Goal: Check status: Check status

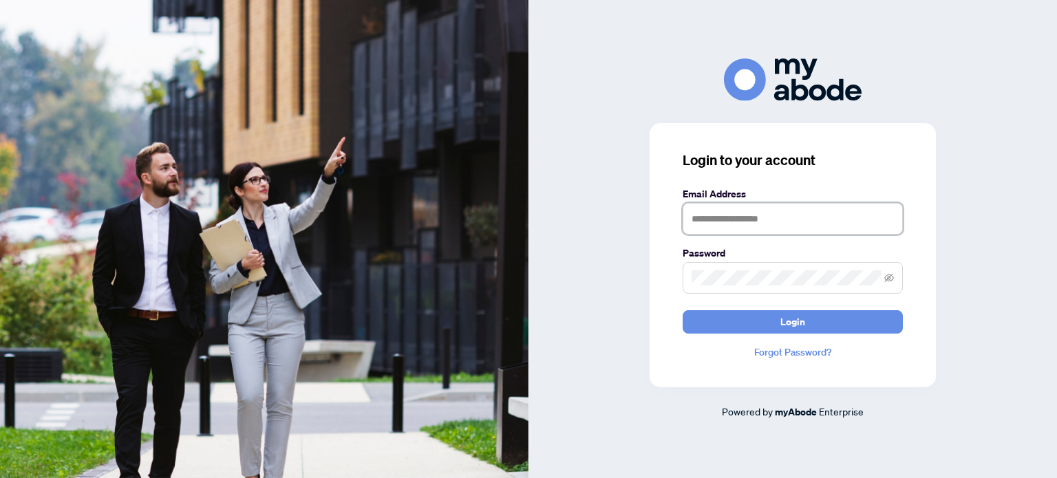
type input "**********"
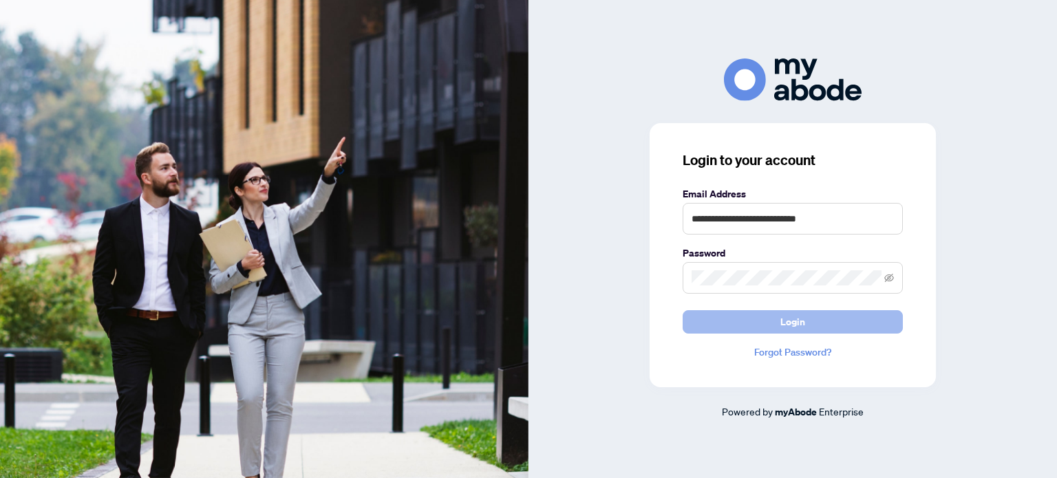
click at [730, 316] on button "Login" at bounding box center [793, 321] width 220 height 23
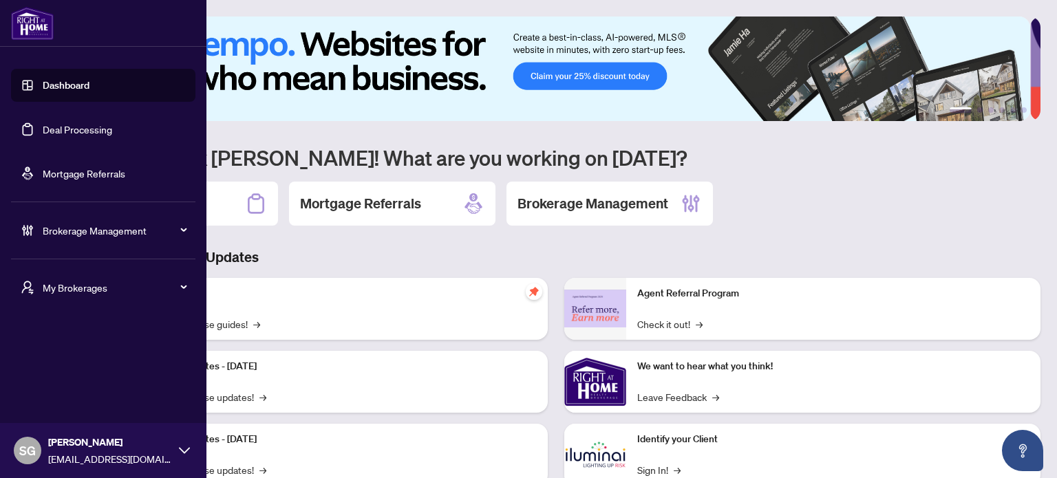
click at [83, 134] on link "Deal Processing" at bounding box center [78, 129] width 70 height 12
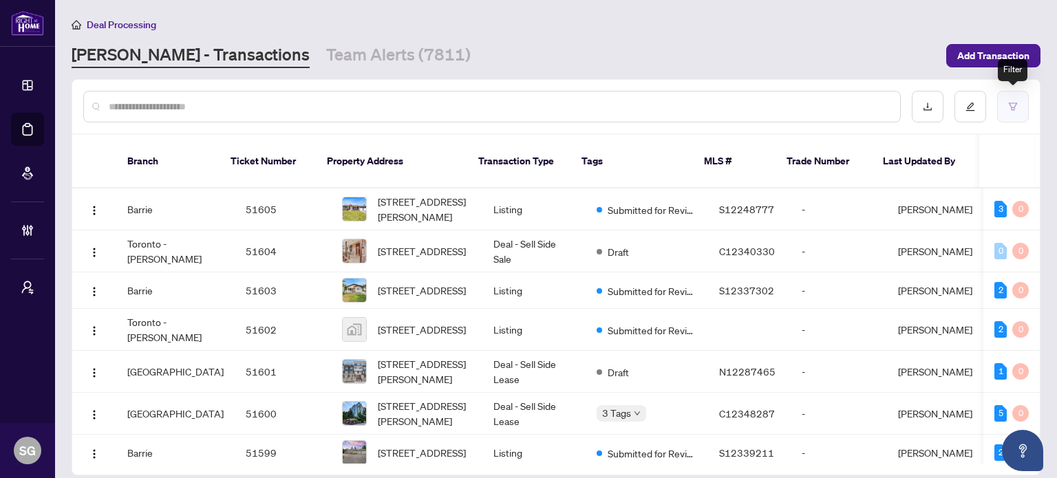
click at [1010, 118] on button "button" at bounding box center [1013, 107] width 32 height 32
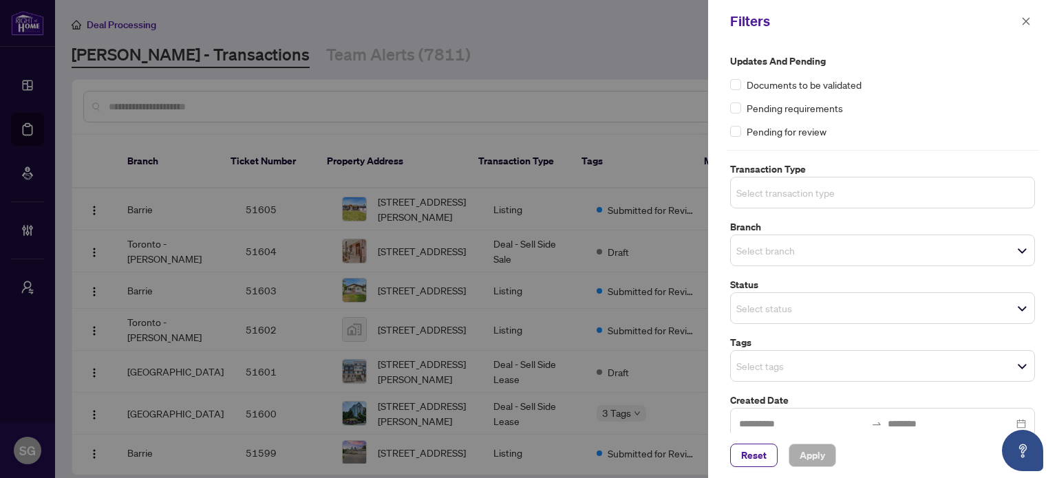
click at [814, 190] on input "search" at bounding box center [784, 192] width 96 height 17
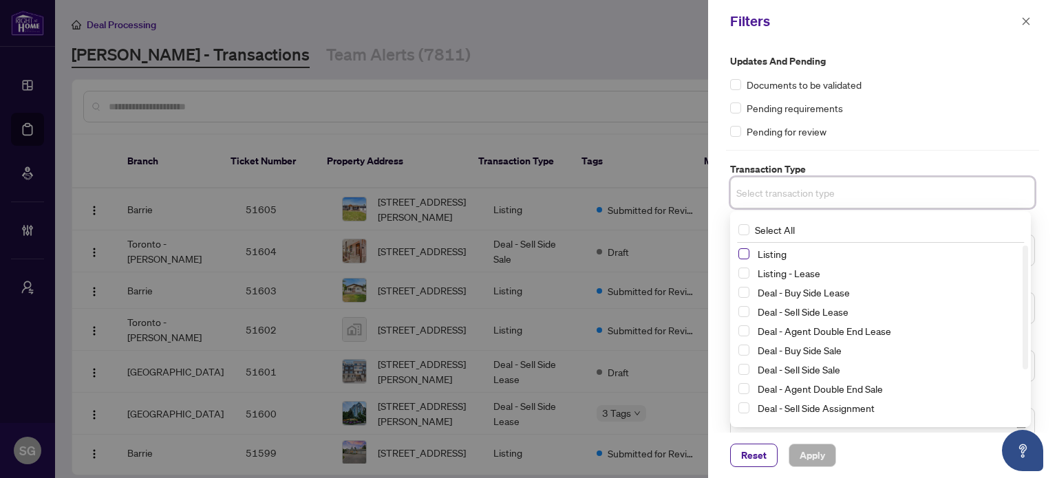
click at [746, 258] on span "Select Listing" at bounding box center [744, 253] width 11 height 11
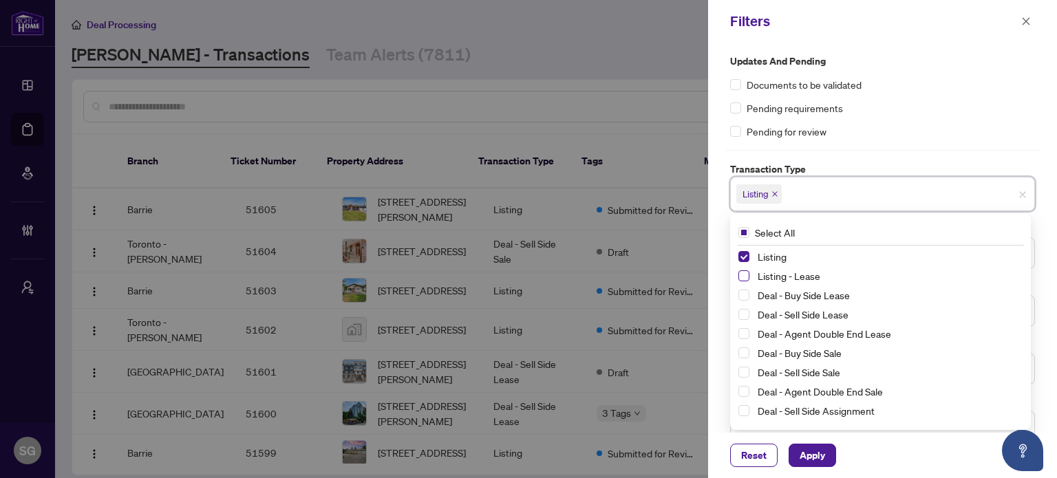
click at [743, 275] on span "Select Listing - Lease" at bounding box center [744, 275] width 11 height 11
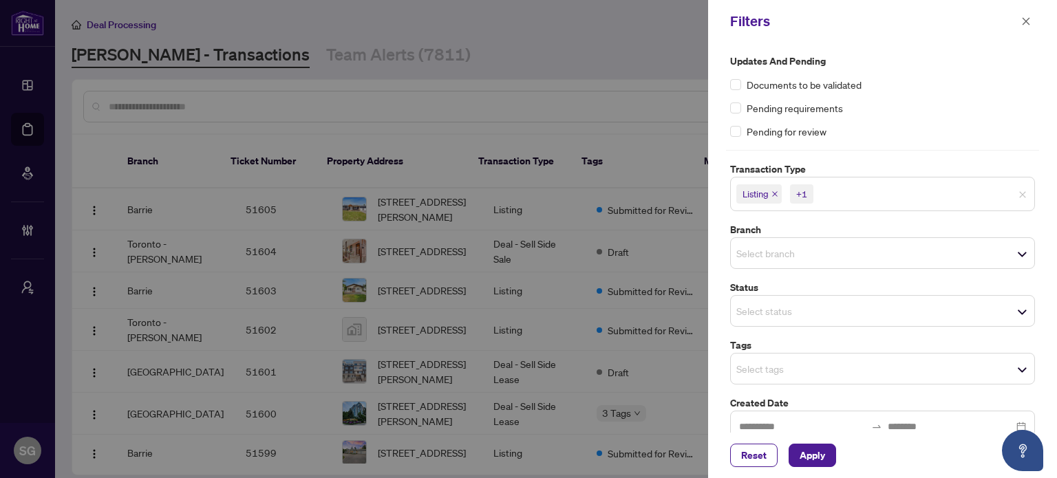
click at [907, 147] on div "Updates and Pending Documents to be validated Pending requirements Pending for …" at bounding box center [882, 277] width 313 height 447
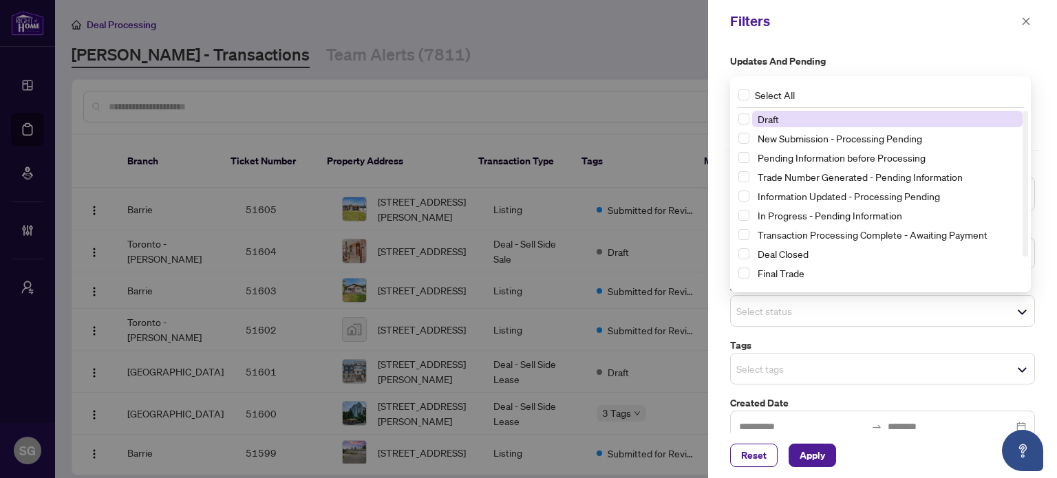
click at [846, 319] on span "Select status" at bounding box center [883, 310] width 304 height 19
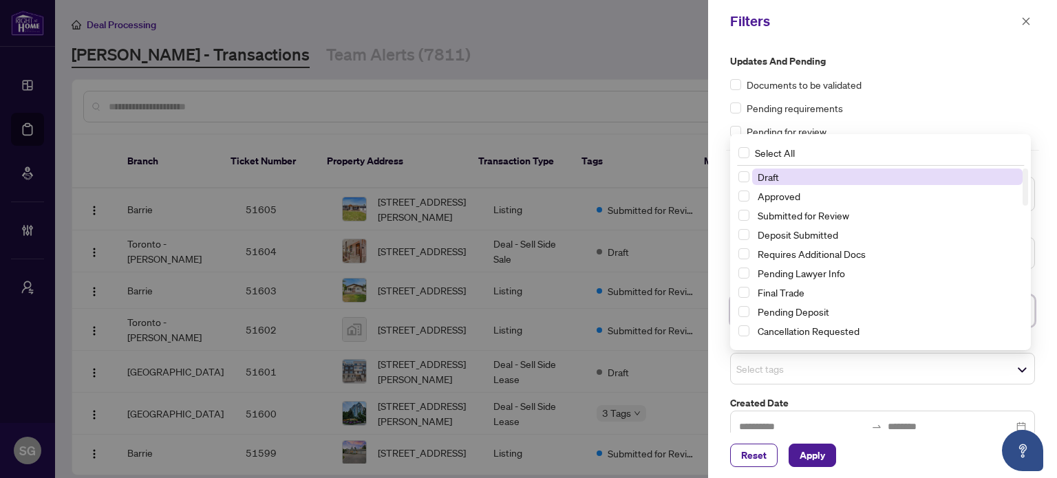
click at [787, 376] on span "Select tags" at bounding box center [883, 368] width 304 height 19
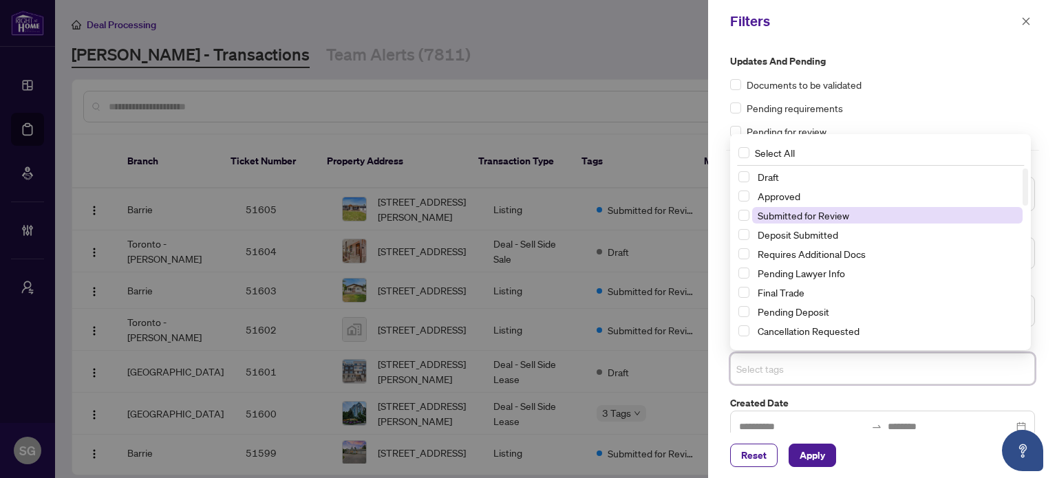
click at [787, 211] on span "Submitted for Review" at bounding box center [804, 215] width 92 height 12
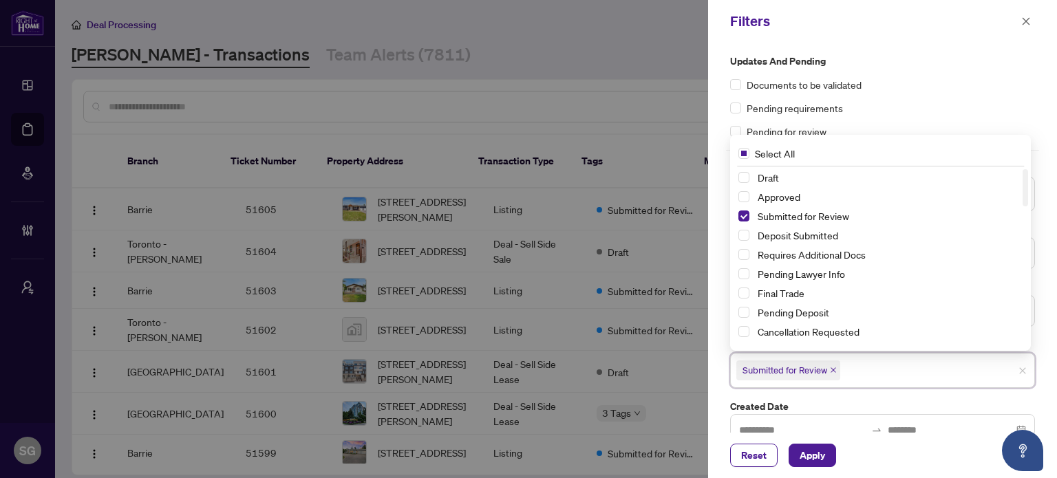
click at [845, 402] on label "Created Date" at bounding box center [882, 406] width 305 height 15
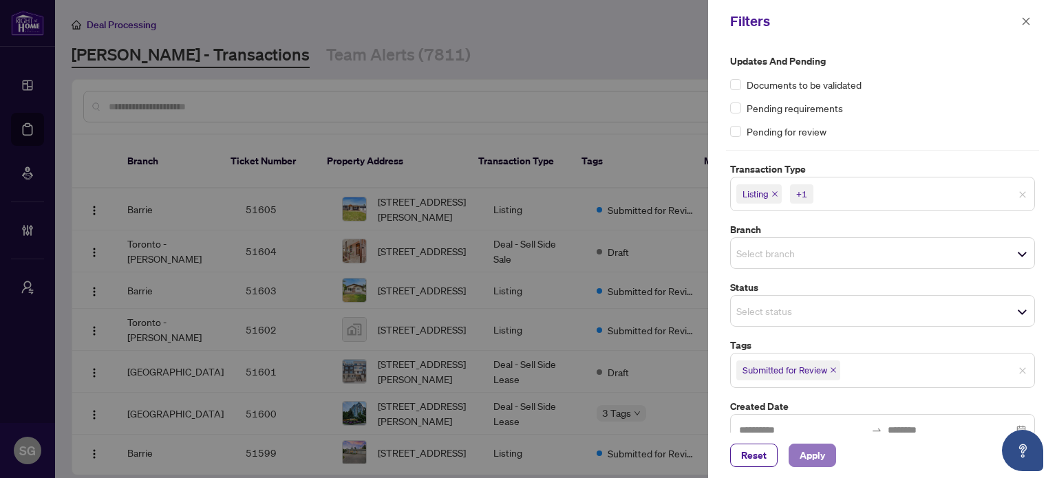
click at [823, 459] on span "Apply" at bounding box center [812, 456] width 25 height 22
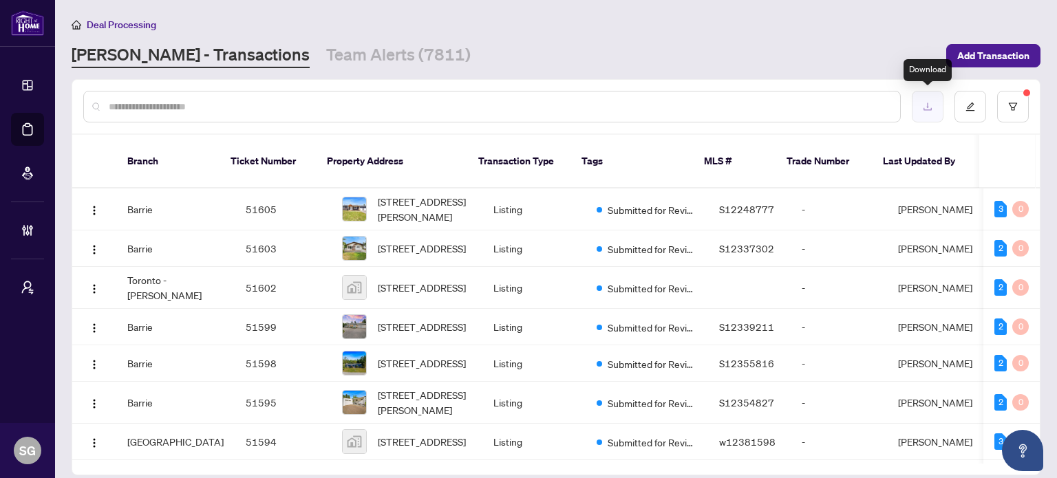
click at [925, 107] on icon "download" at bounding box center [928, 107] width 10 height 10
